Goal: Task Accomplishment & Management: Use online tool/utility

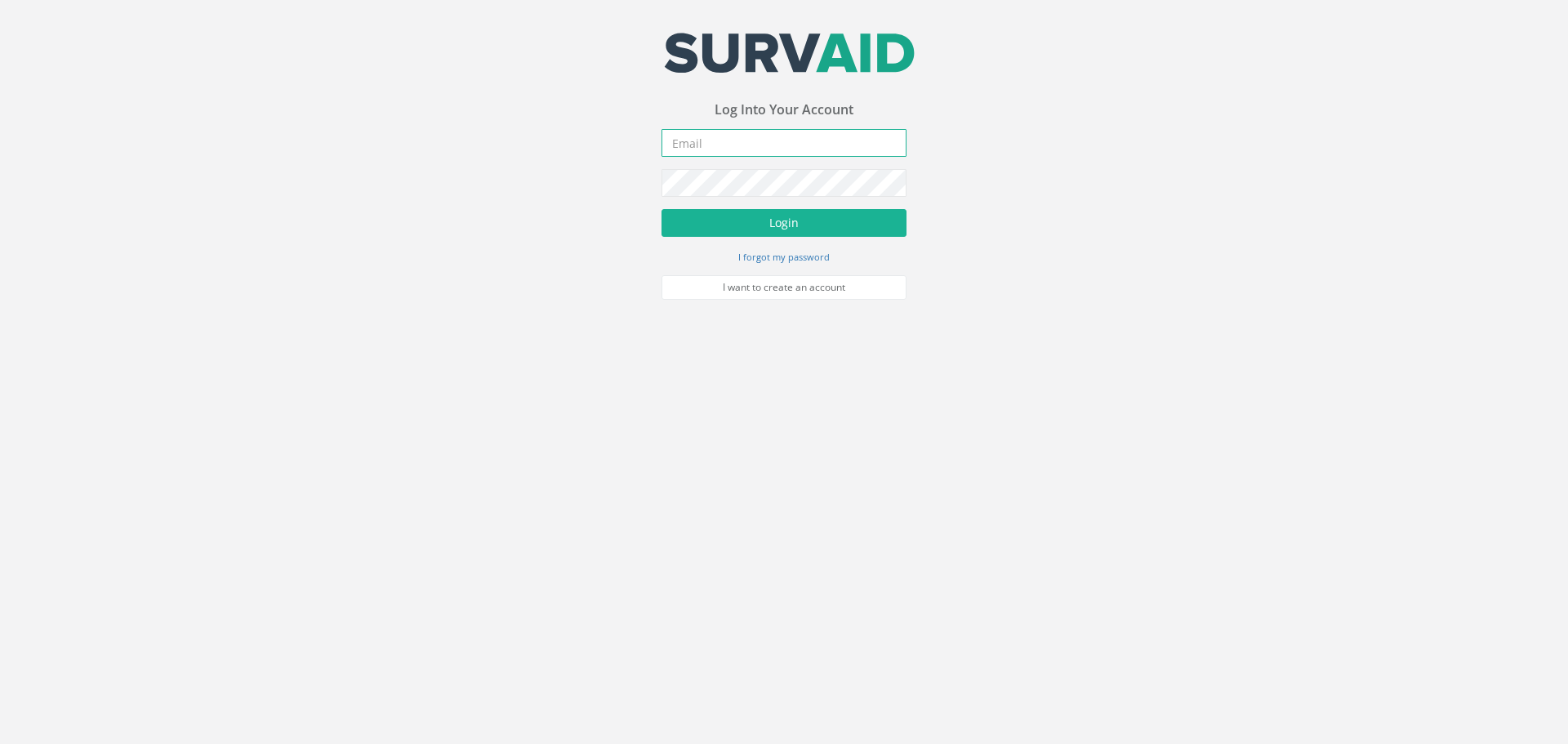
click at [811, 144] on input "email" at bounding box center [784, 143] width 245 height 28
type input "[EMAIL_ADDRESS][DOMAIN_NAME]"
click at [776, 225] on button "Login" at bounding box center [784, 223] width 245 height 28
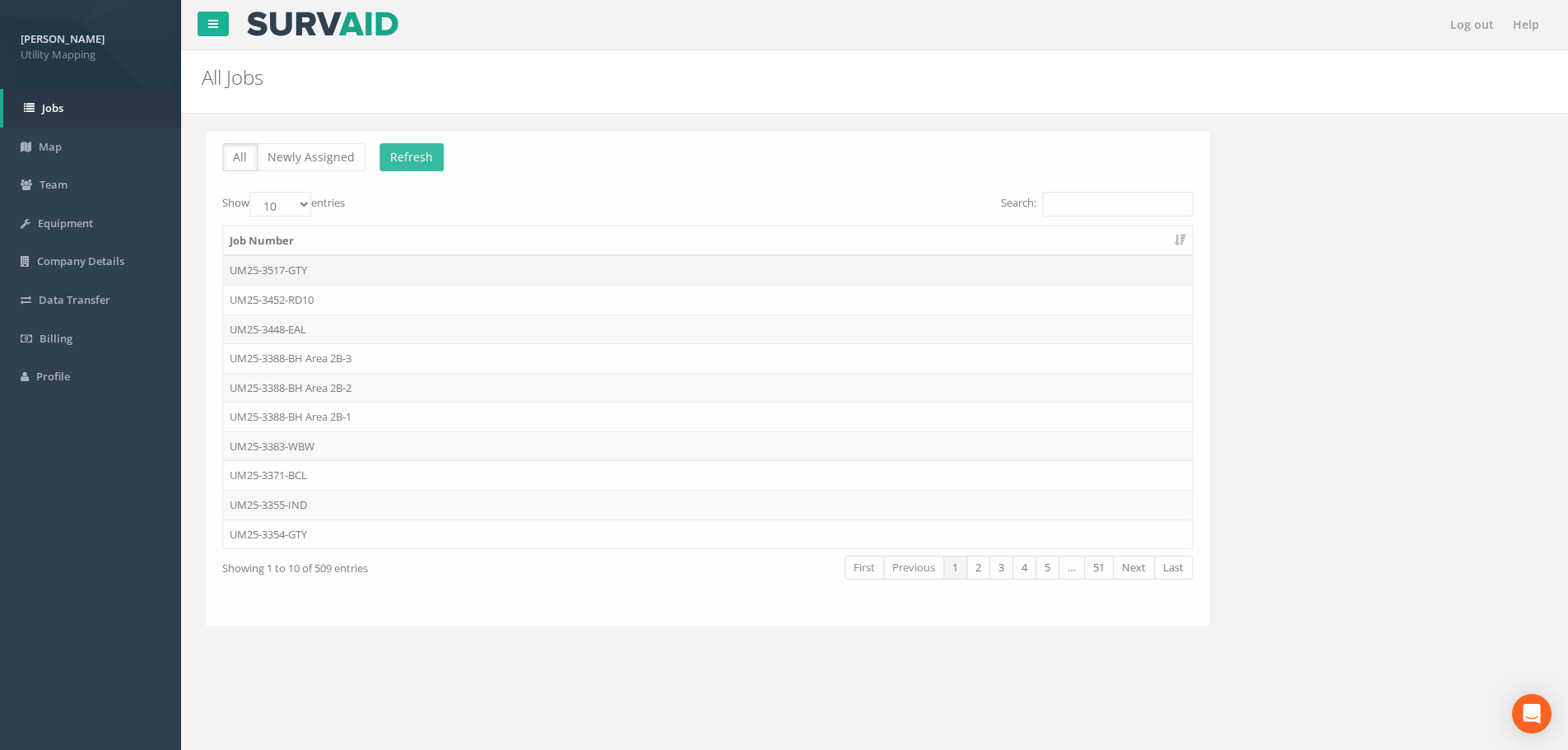
click at [398, 269] on td "UM25-3517-GTY" at bounding box center [703, 270] width 969 height 30
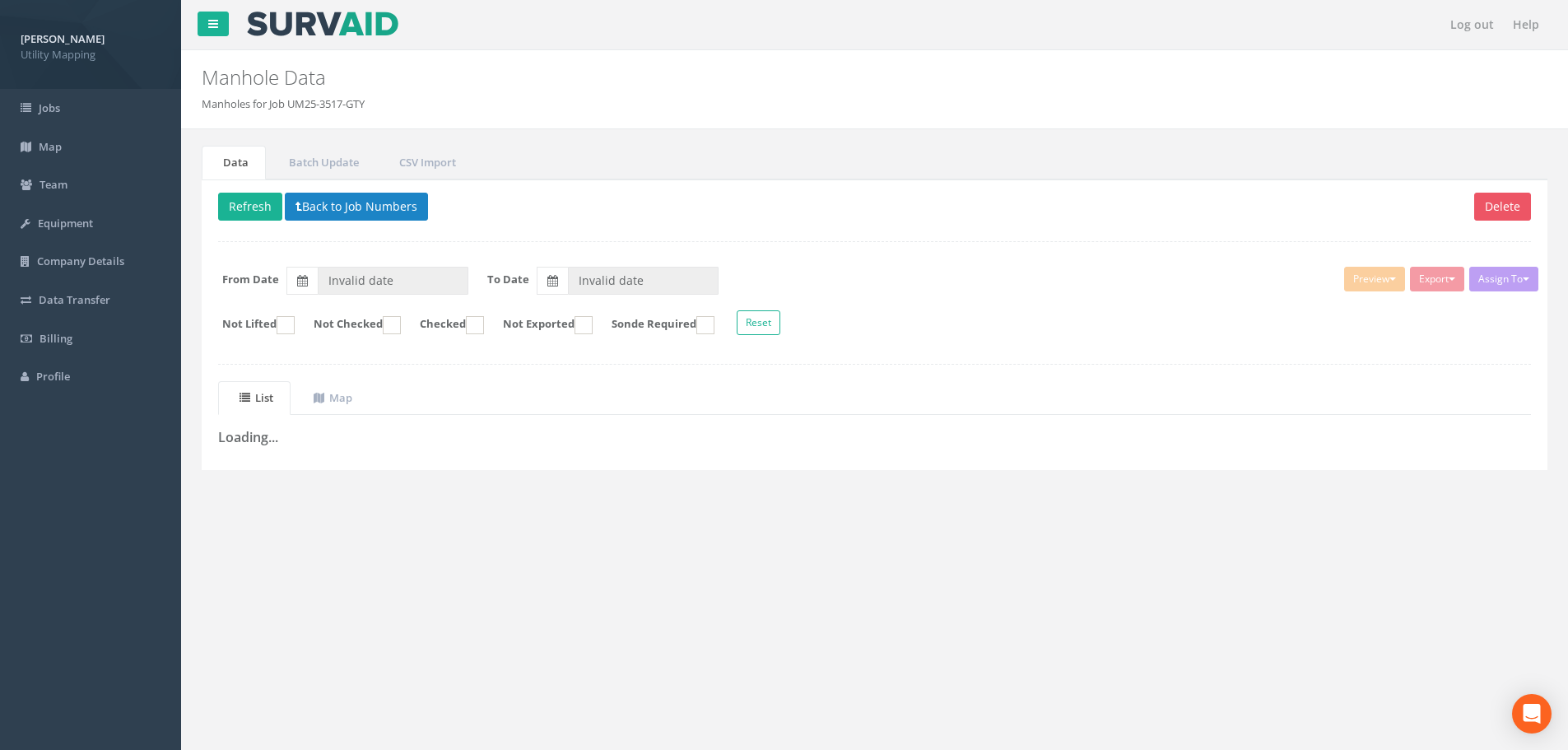
type input "[DATE]"
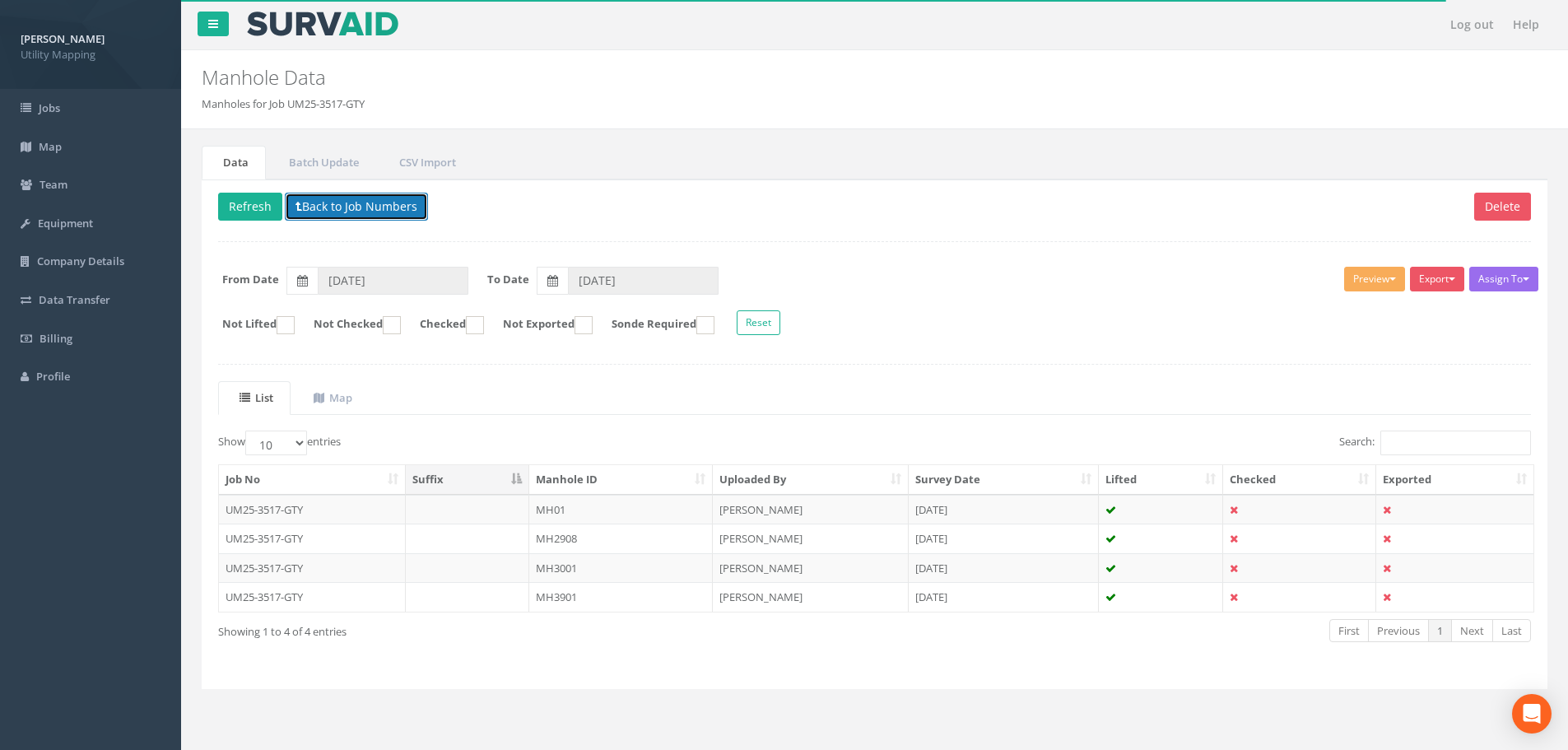
click at [331, 205] on button "Back to Job Numbers" at bounding box center [355, 207] width 143 height 28
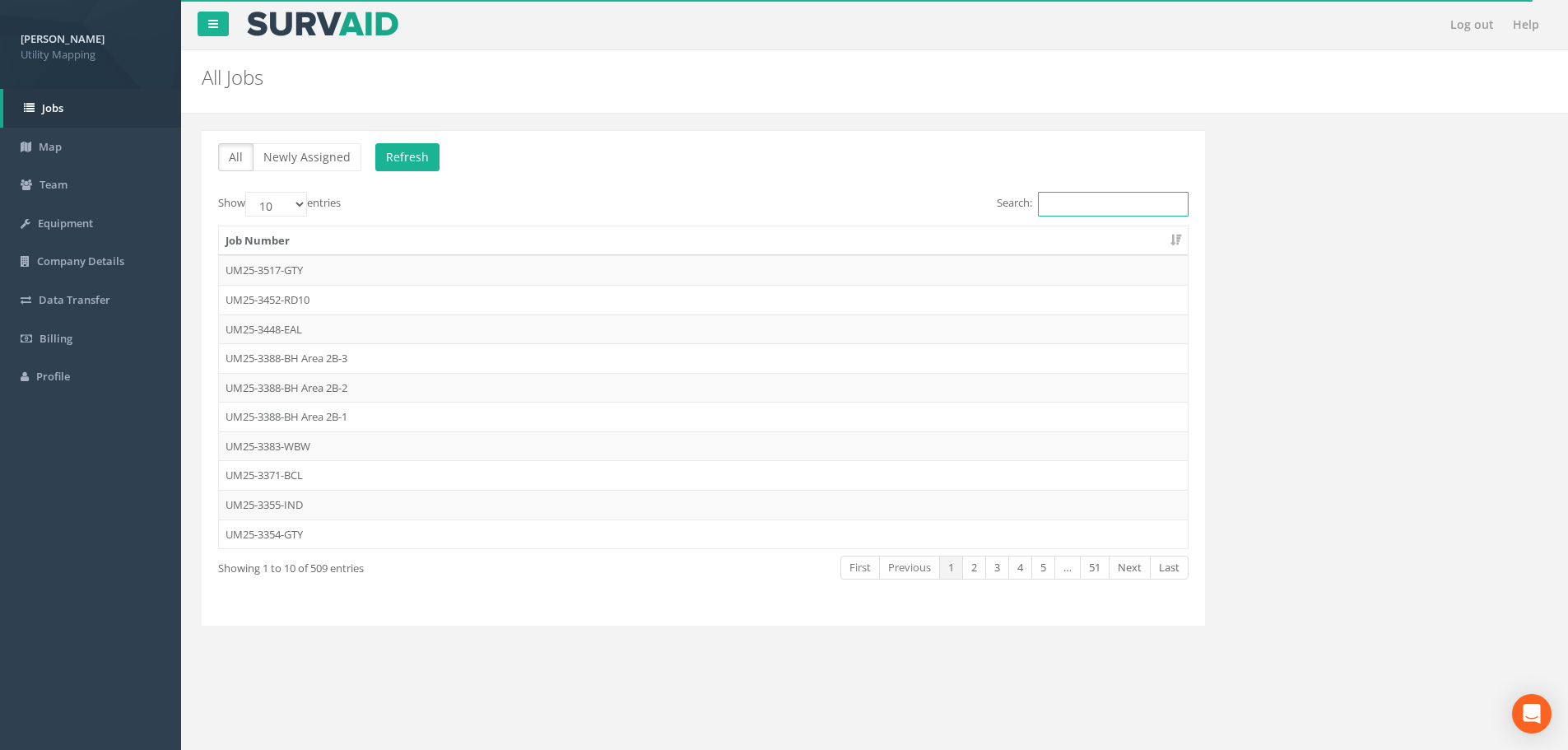
click at [1098, 204] on input "Search:" at bounding box center [1113, 204] width 150 height 25
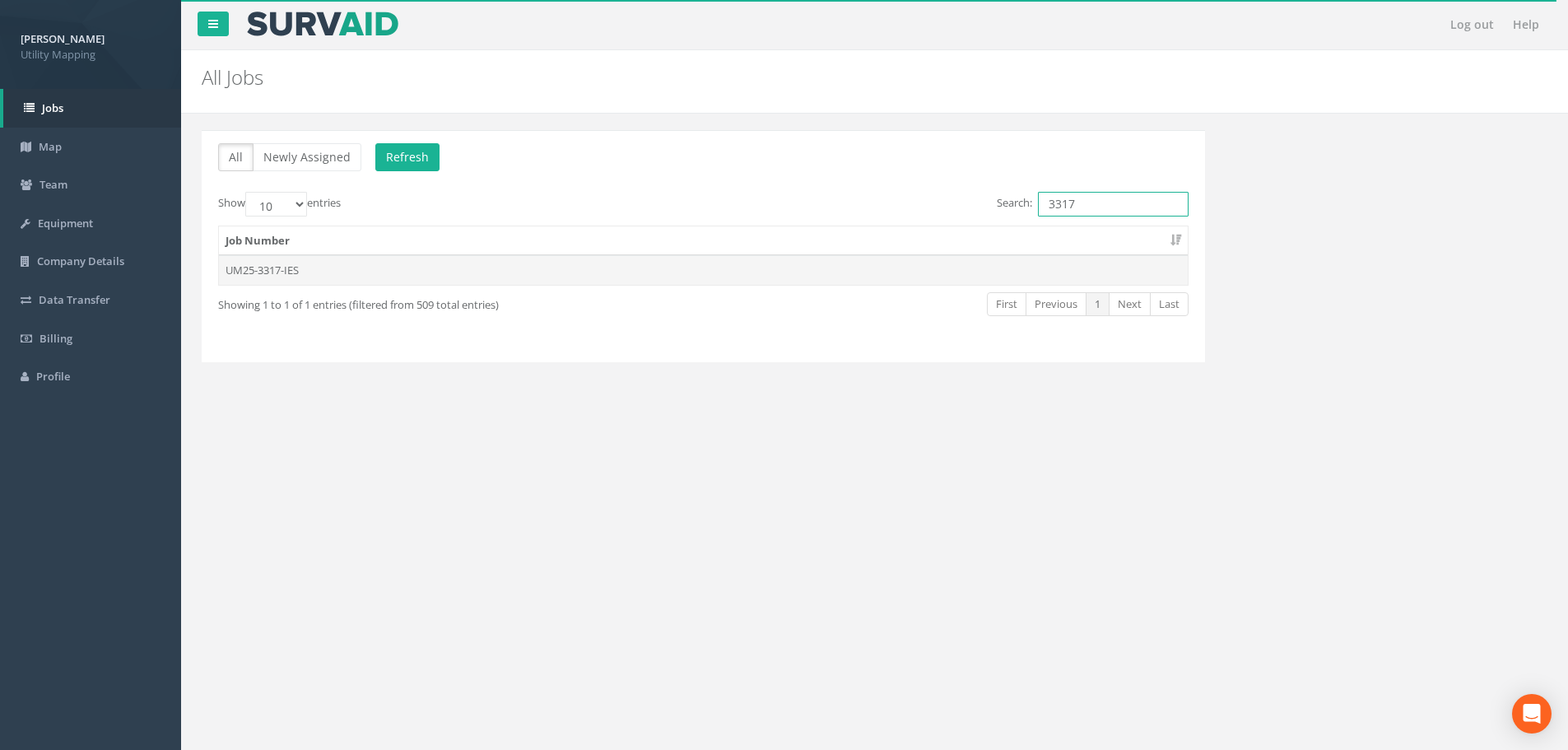
type input "3317"
click at [608, 269] on td "UM25-3317-IES" at bounding box center [703, 270] width 969 height 30
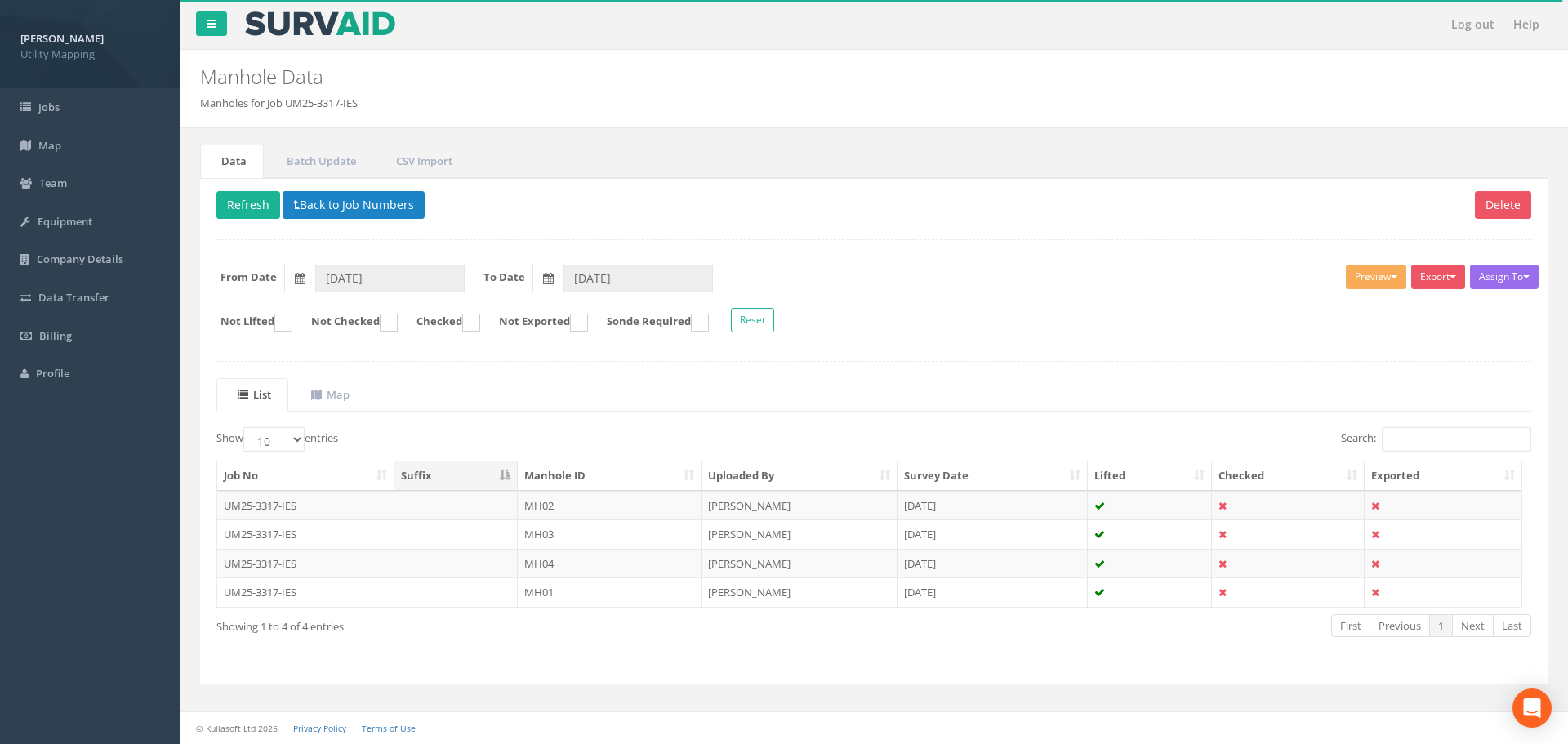
click at [578, 477] on th "Manhole ID" at bounding box center [610, 476] width 184 height 30
click at [612, 513] on td "MH01" at bounding box center [610, 505] width 184 height 30
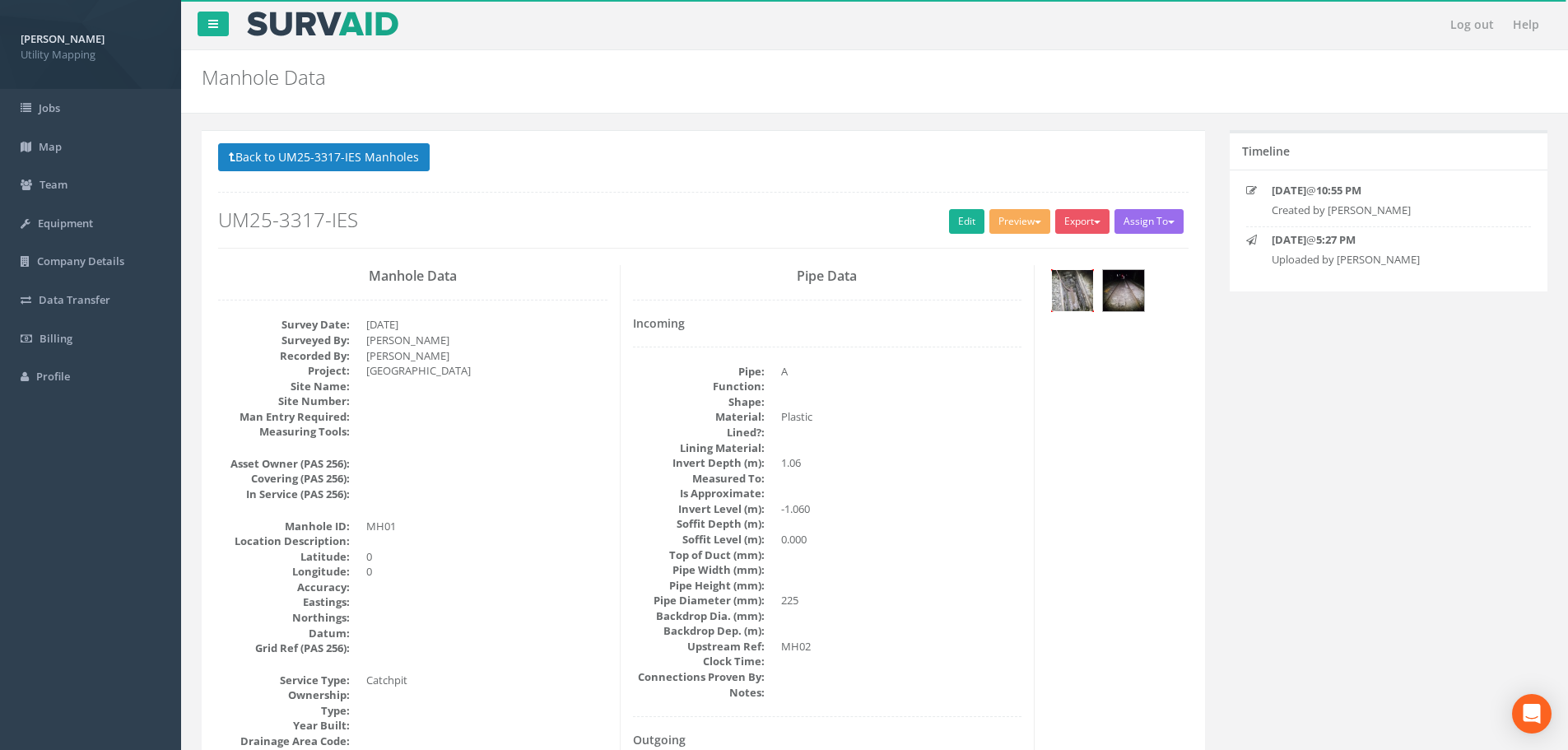
click at [1059, 294] on img at bounding box center [1072, 291] width 41 height 41
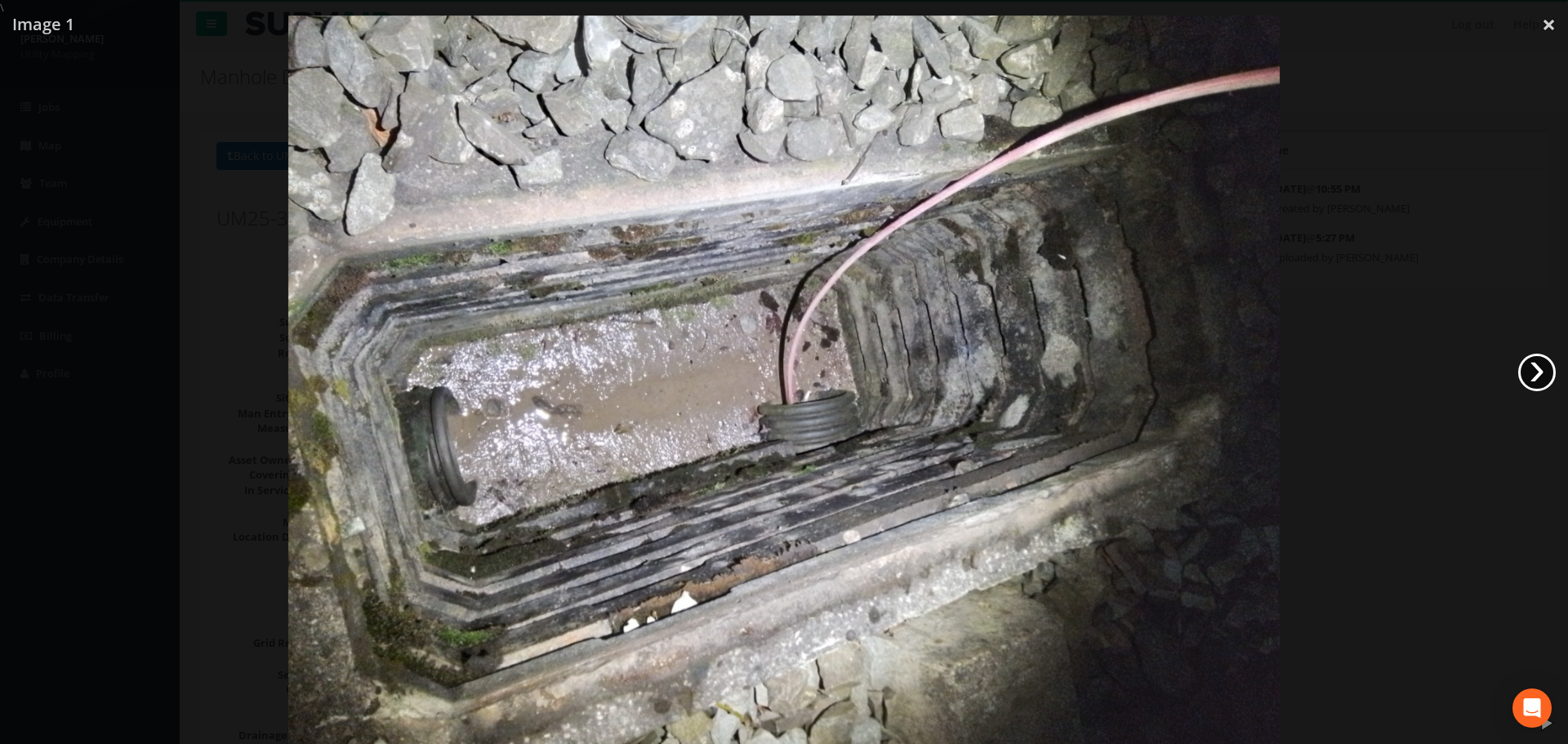
click at [1528, 372] on link "›" at bounding box center [1538, 372] width 38 height 38
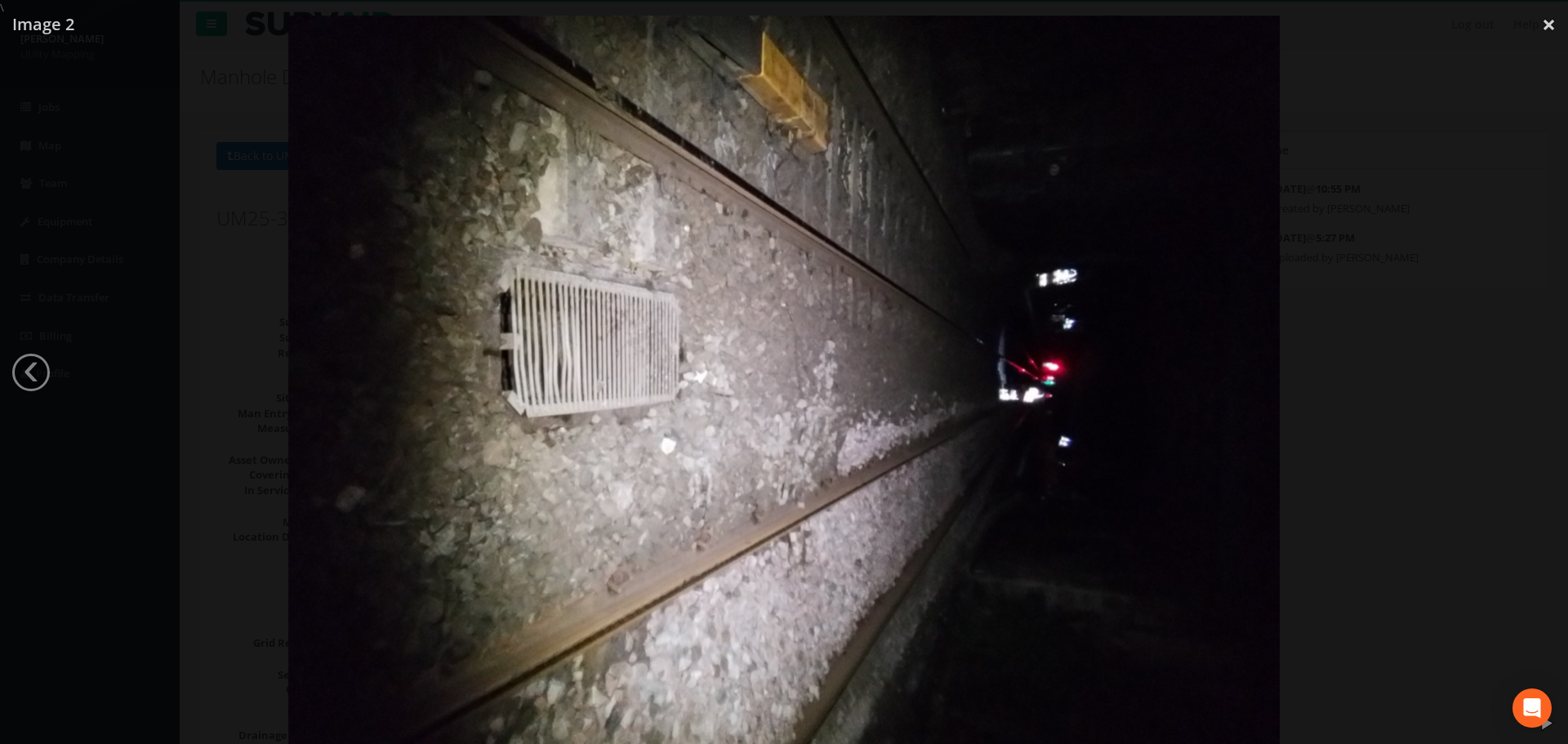
click at [1350, 418] on div at bounding box center [784, 387] width 1568 height 744
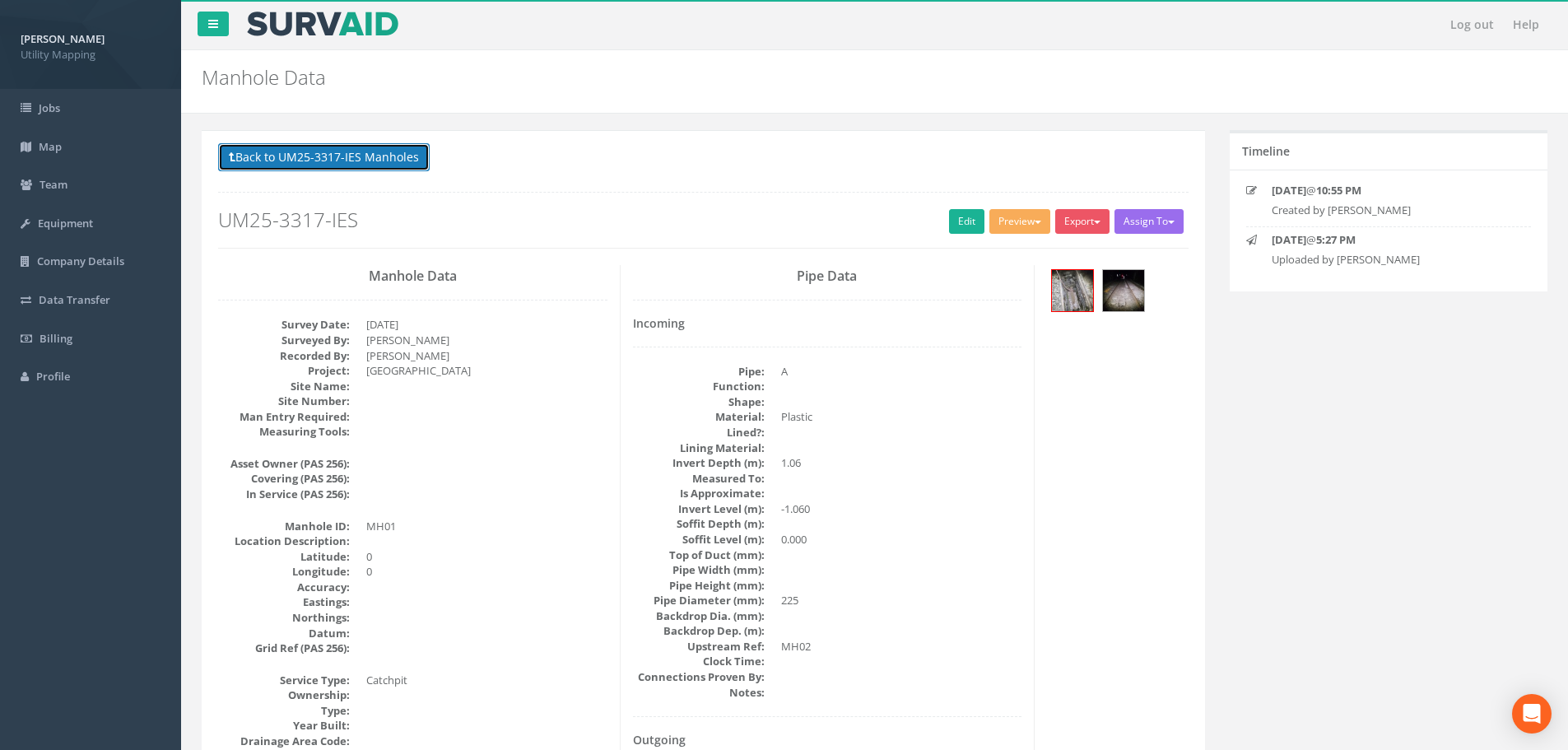
click at [368, 166] on button "Back to UM25-3317-IES Manholes" at bounding box center [324, 157] width 212 height 28
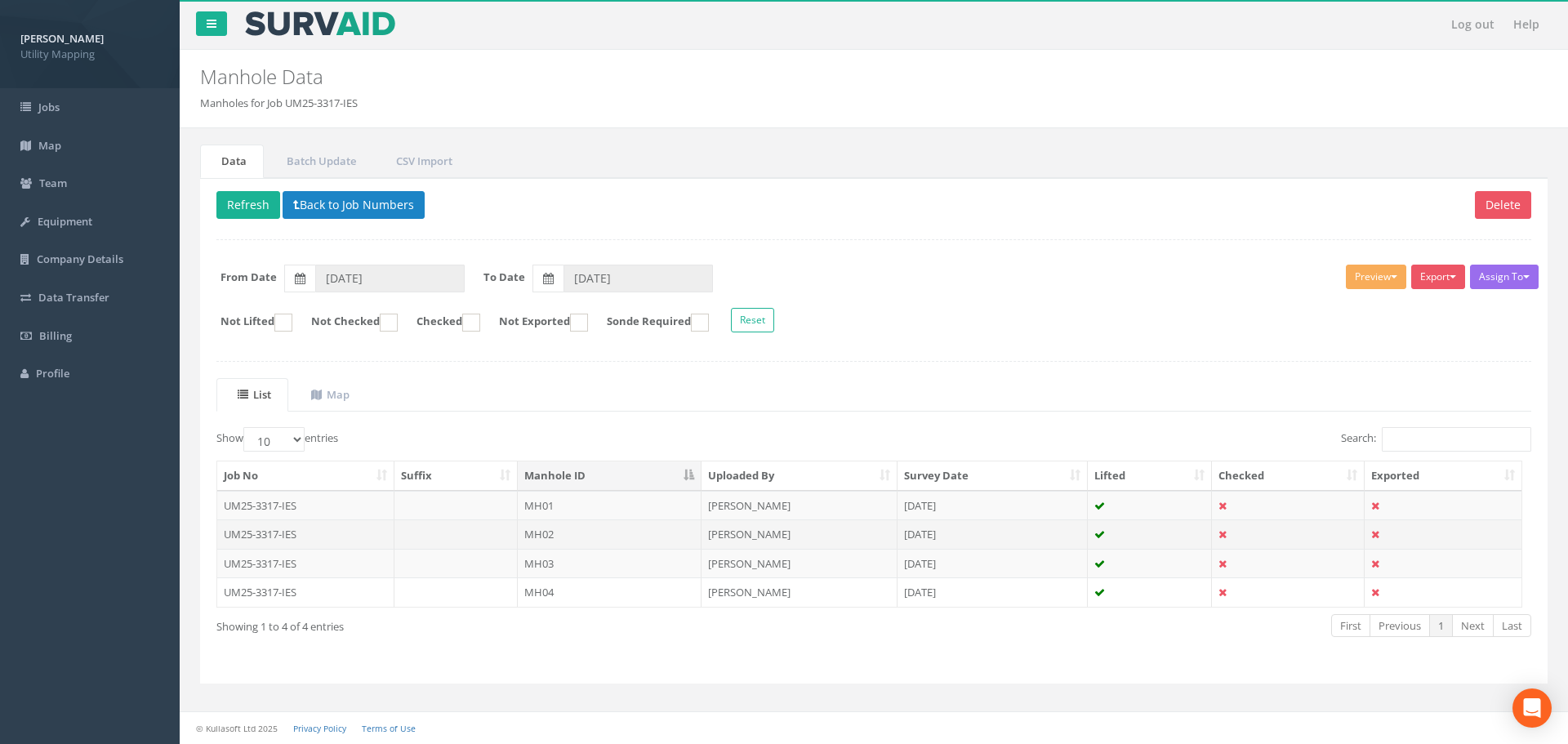
click at [588, 527] on td "MH02" at bounding box center [610, 534] width 184 height 30
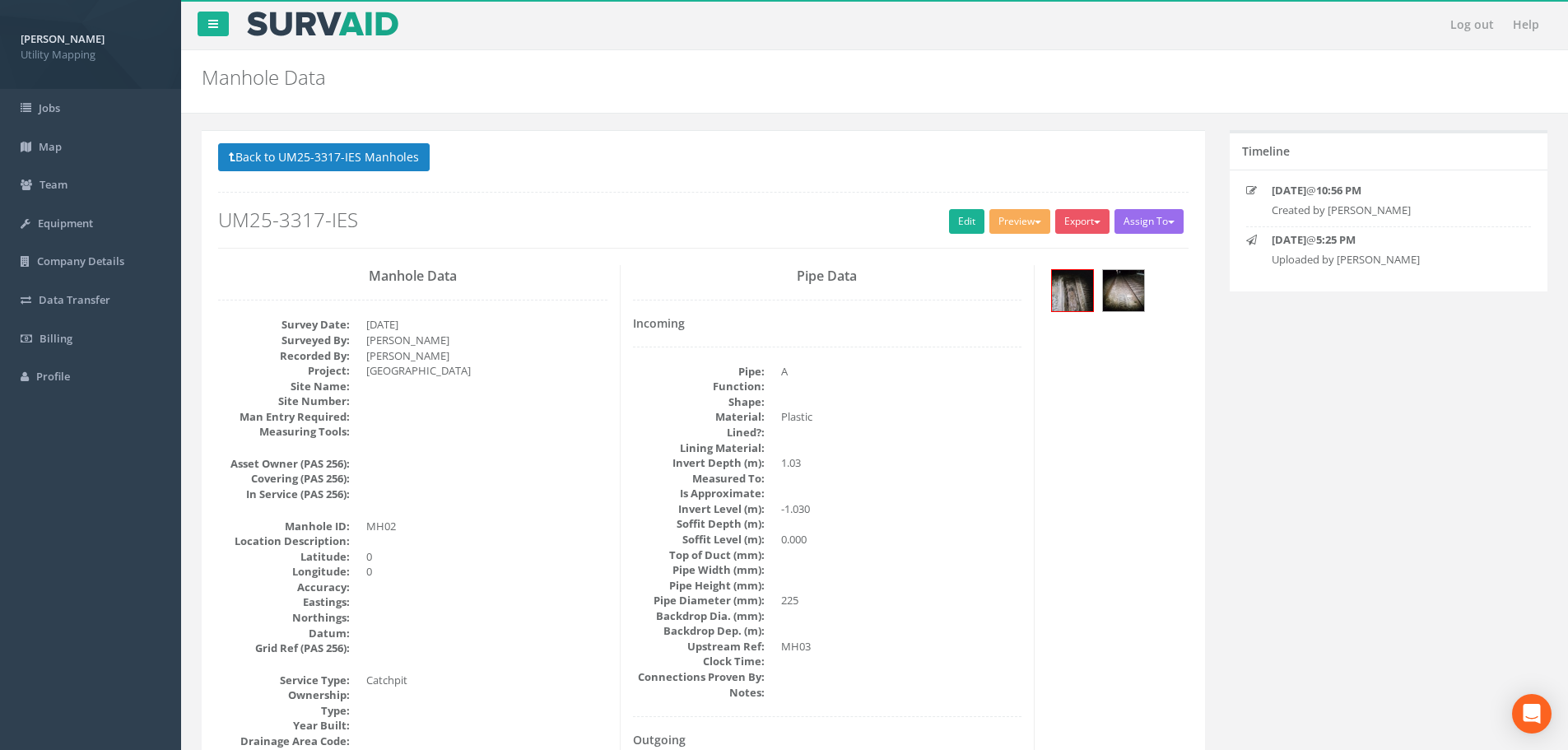
click at [822, 213] on h2 "UM25-3317-IES" at bounding box center [703, 220] width 970 height 21
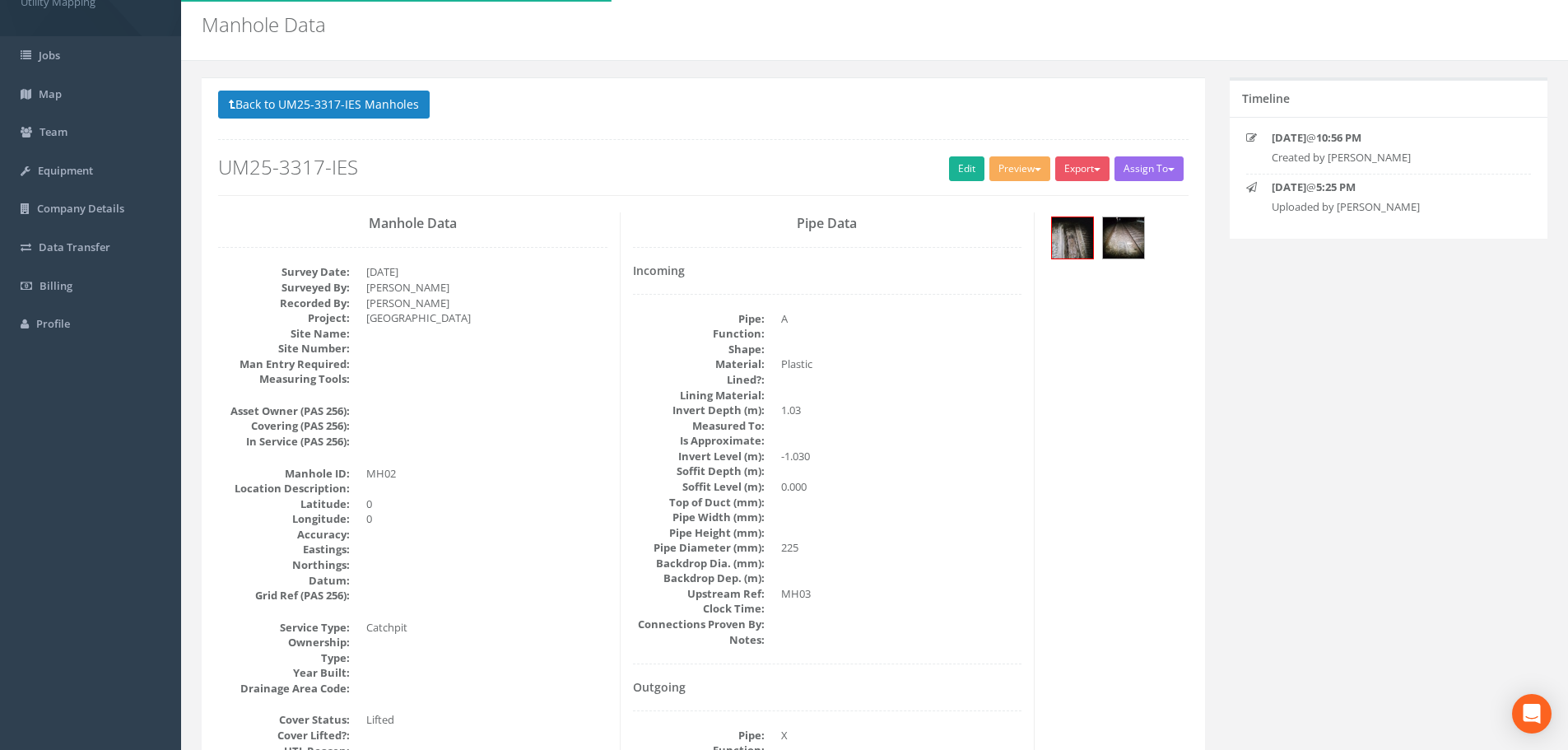
scroll to position [83, 0]
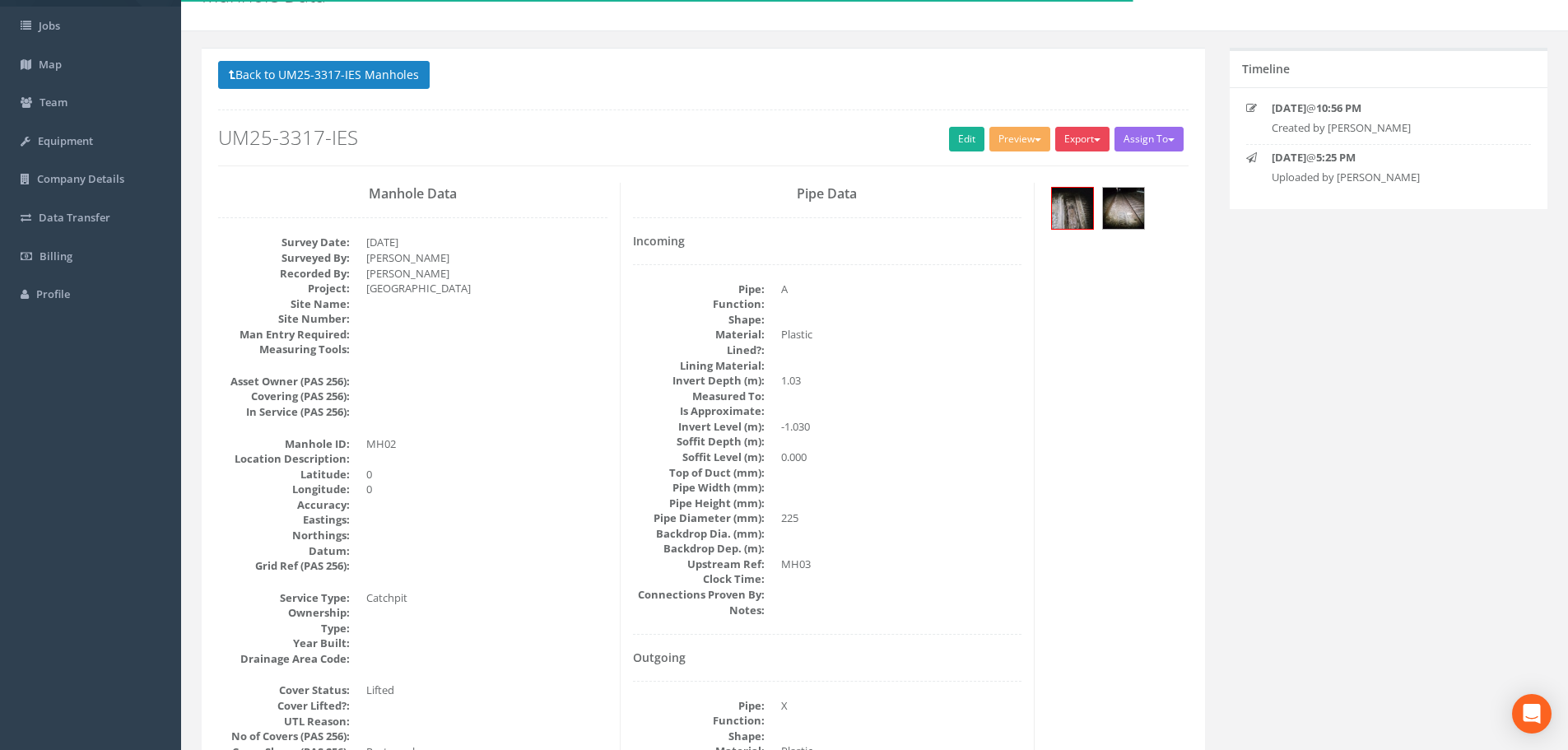
click at [1089, 136] on button "Export" at bounding box center [1082, 139] width 55 height 25
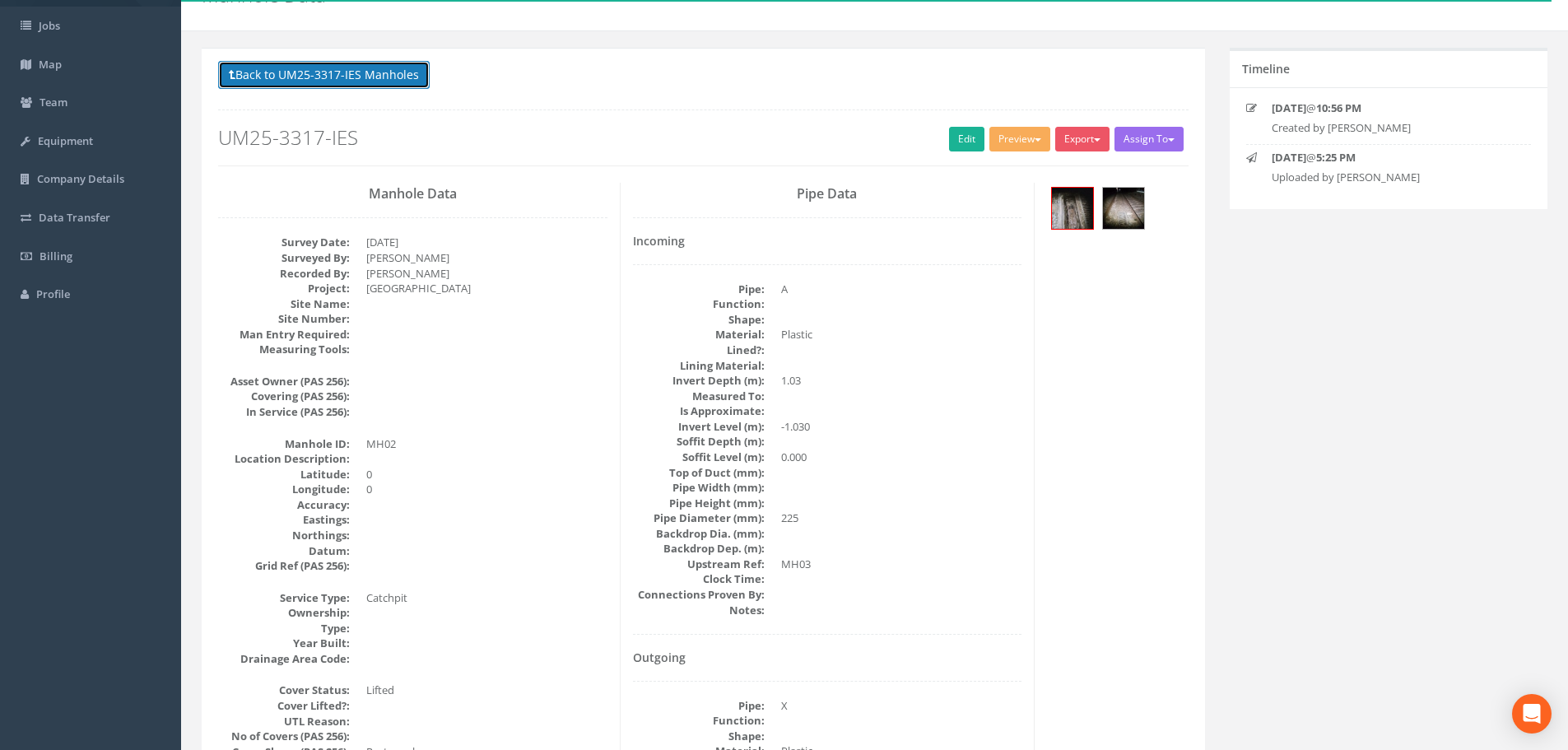
click at [384, 72] on button "Back to UM25-3317-IES Manholes" at bounding box center [324, 75] width 212 height 28
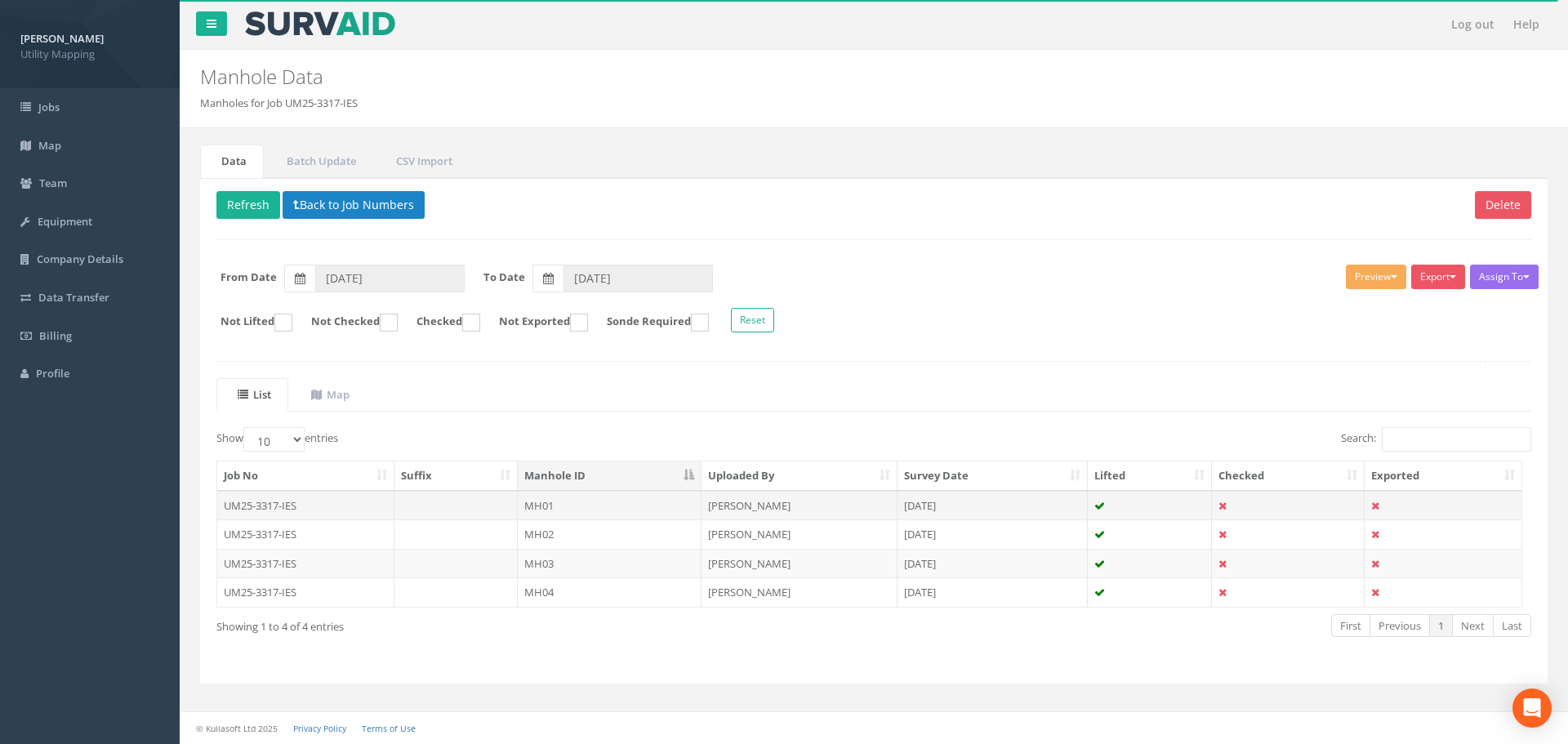
click at [633, 497] on td "MH01" at bounding box center [610, 505] width 184 height 30
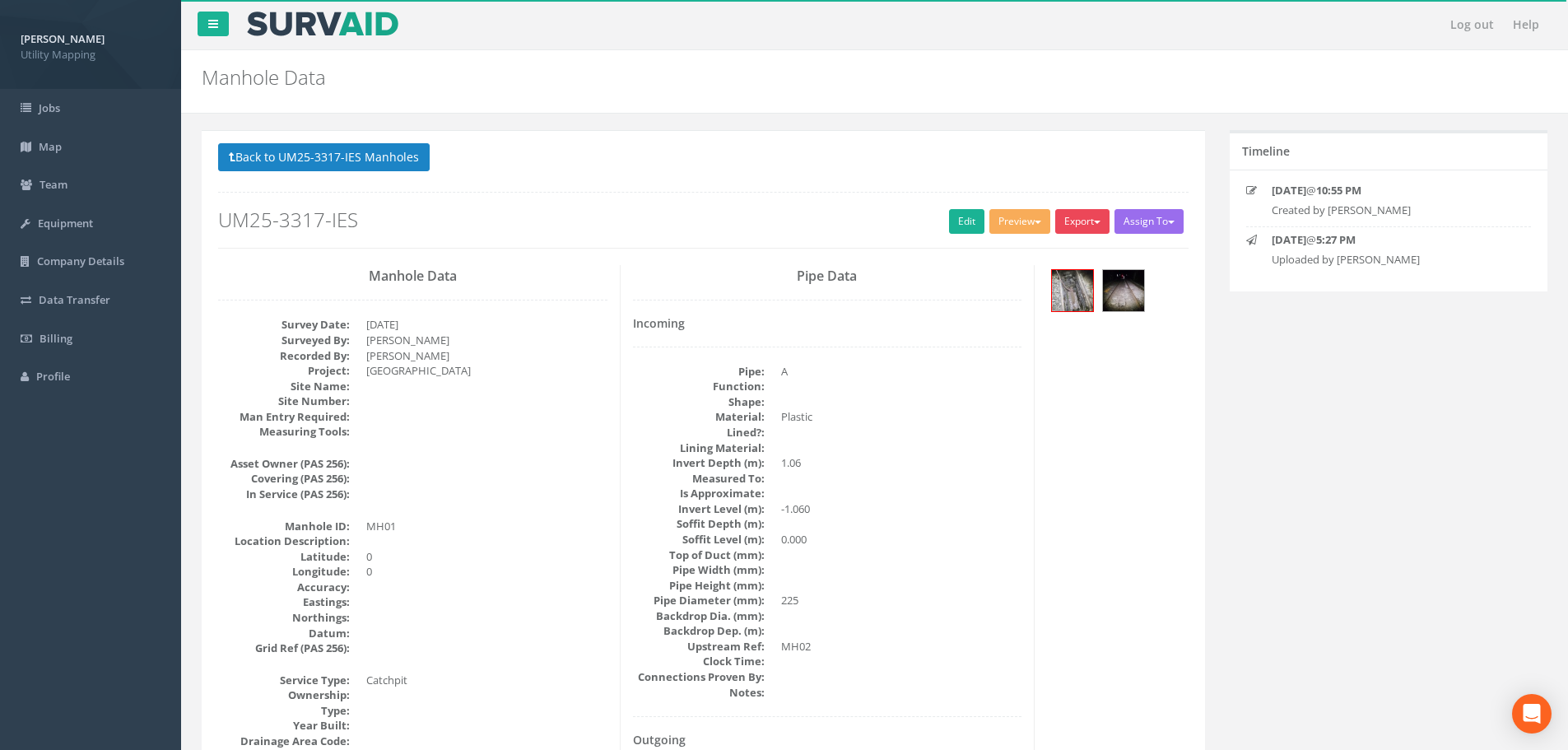
click at [1090, 232] on button "Export" at bounding box center [1082, 222] width 55 height 25
click at [1060, 288] on link "U Map Manhole" at bounding box center [1048, 284] width 125 height 26
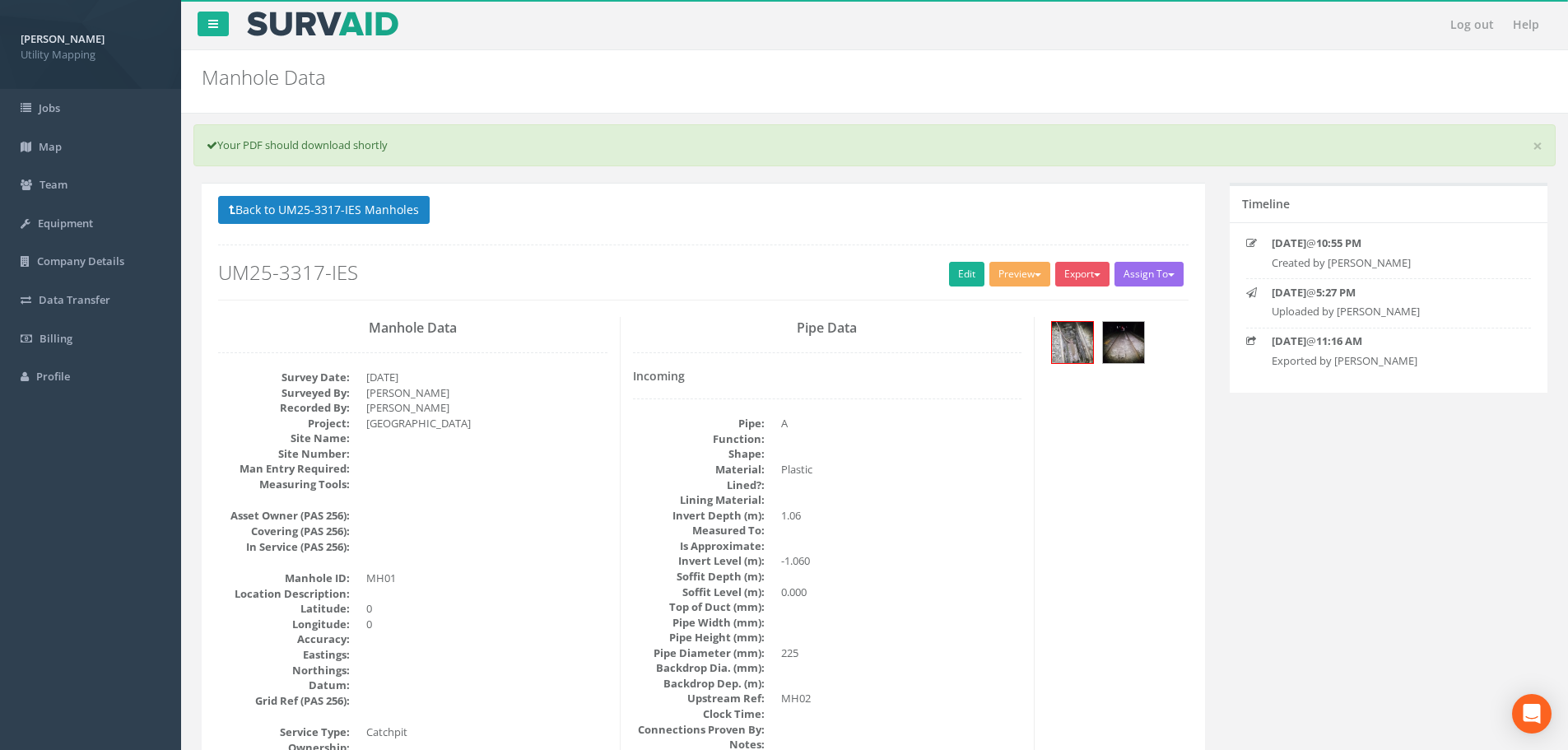
click at [370, 225] on p "Back to UM25-3317-IES Manholes Back to Map" at bounding box center [703, 212] width 970 height 32
click at [377, 217] on button "Back to UM25-3317-IES Manholes" at bounding box center [324, 210] width 212 height 28
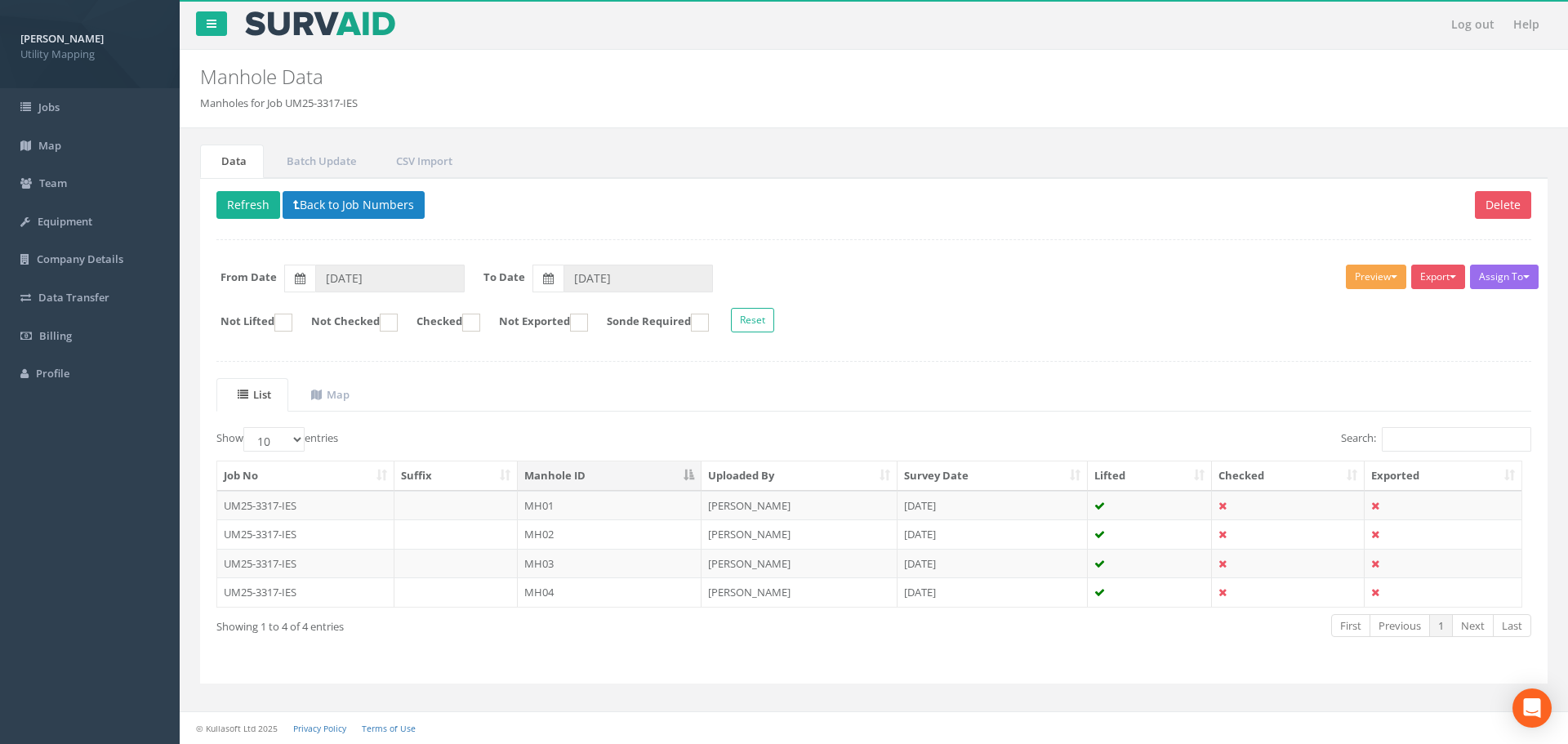
click at [1396, 285] on button "Preview" at bounding box center [1377, 277] width 61 height 25
click at [1348, 338] on link "U Map Manhole" at bounding box center [1346, 339] width 124 height 25
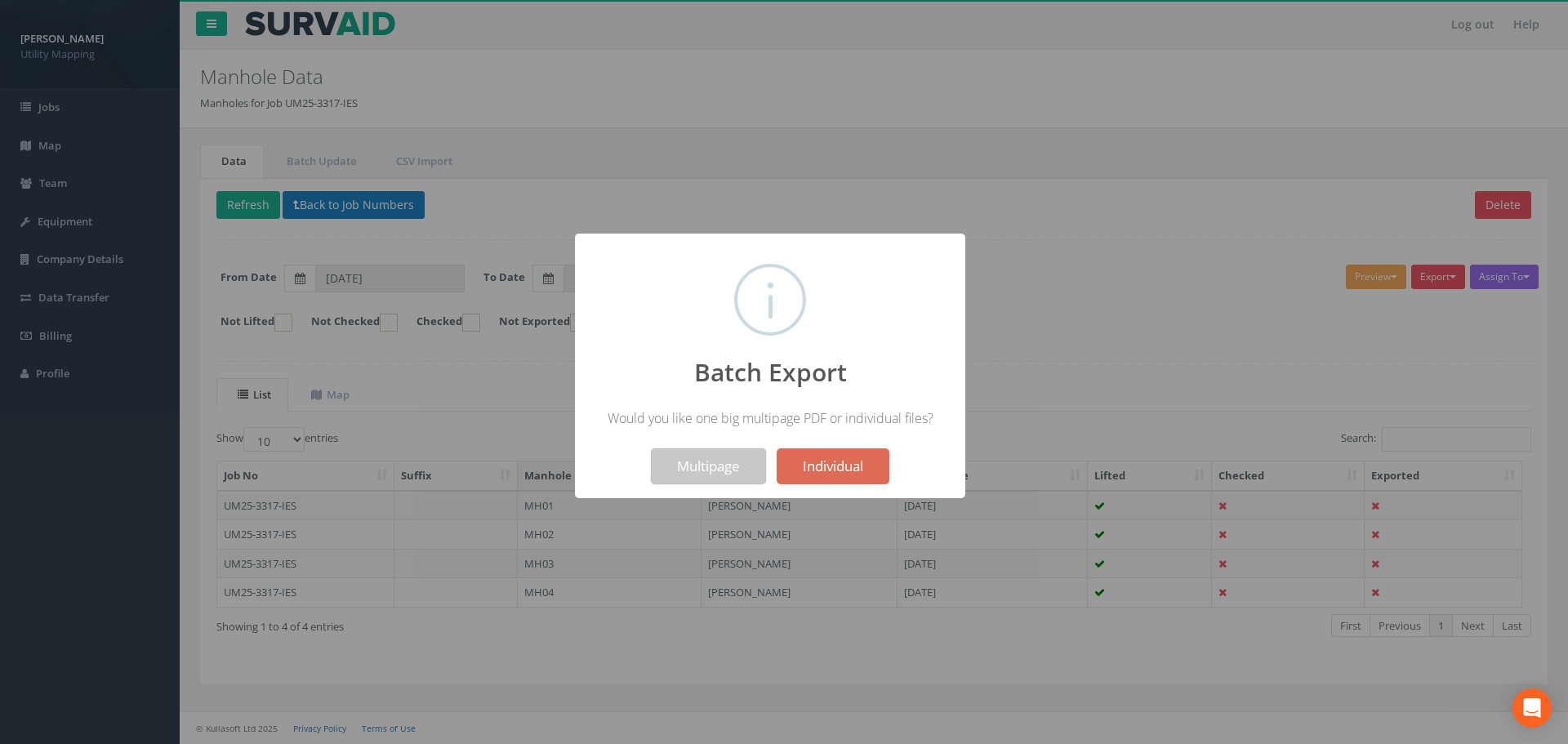
click at [692, 459] on button "Multipage" at bounding box center [708, 467] width 115 height 36
